Goal: Find specific page/section: Find specific page/section

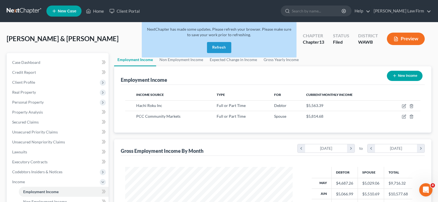
scroll to position [99, 178]
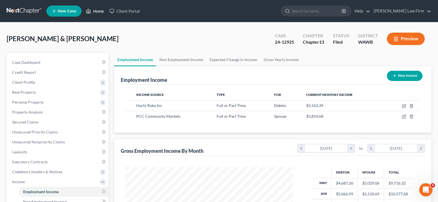
click at [100, 12] on link "Home" at bounding box center [94, 11] width 23 height 10
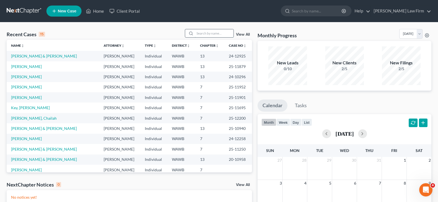
click at [205, 33] on input "search" at bounding box center [214, 33] width 39 height 8
type input "[PERSON_NAME]"
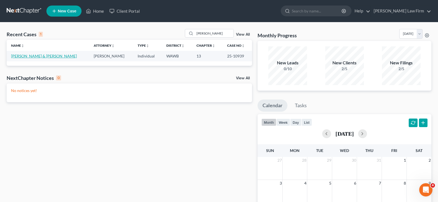
click at [39, 54] on link "[PERSON_NAME] & [PERSON_NAME]" at bounding box center [44, 56] width 66 height 5
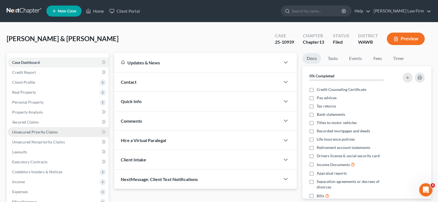
click at [58, 132] on link "Unsecured Priority Claims" at bounding box center [58, 132] width 101 height 10
